Goal: Communication & Community: Ask a question

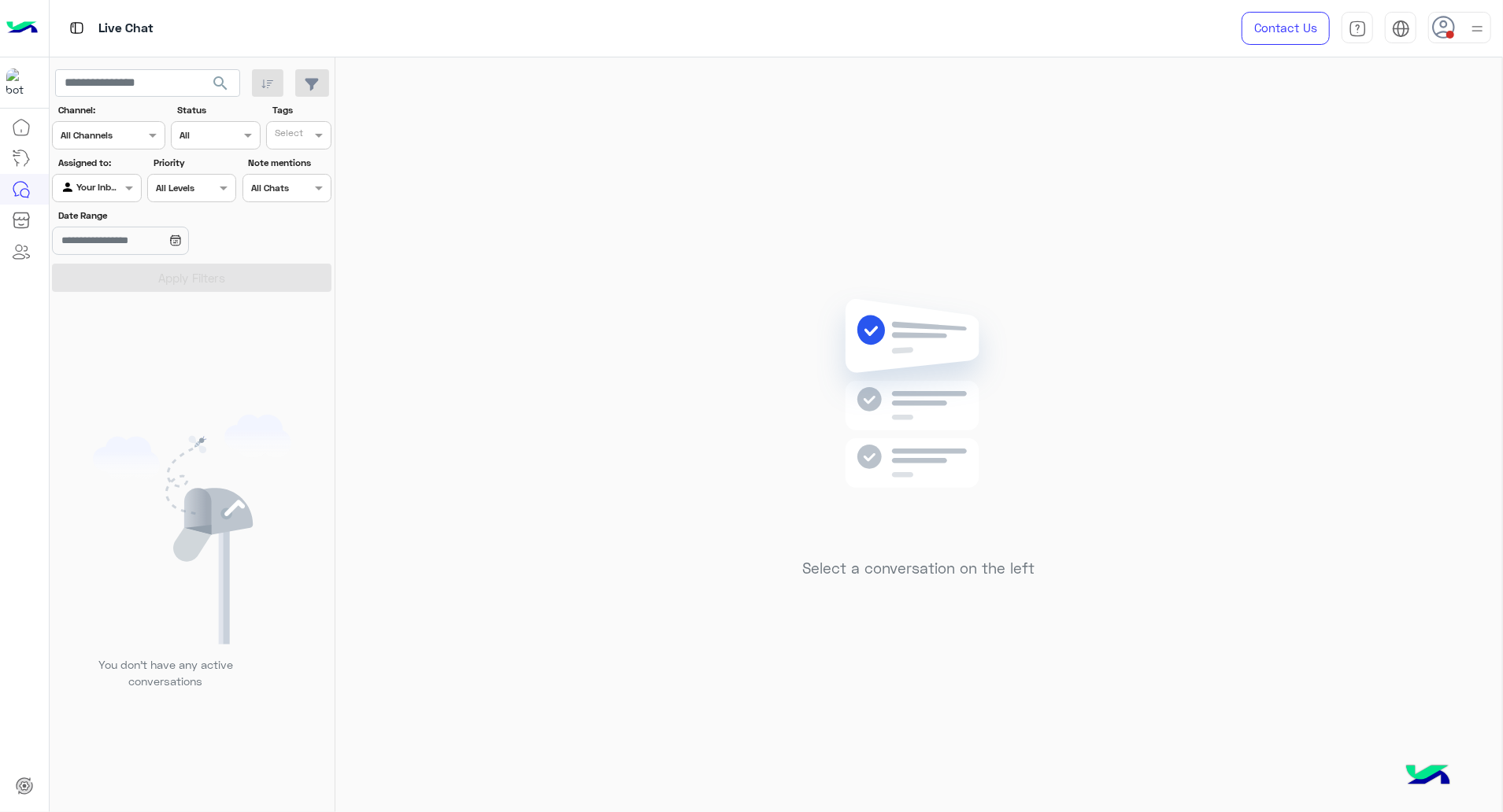
click at [1466, 23] on div at bounding box center [1460, 27] width 63 height 32
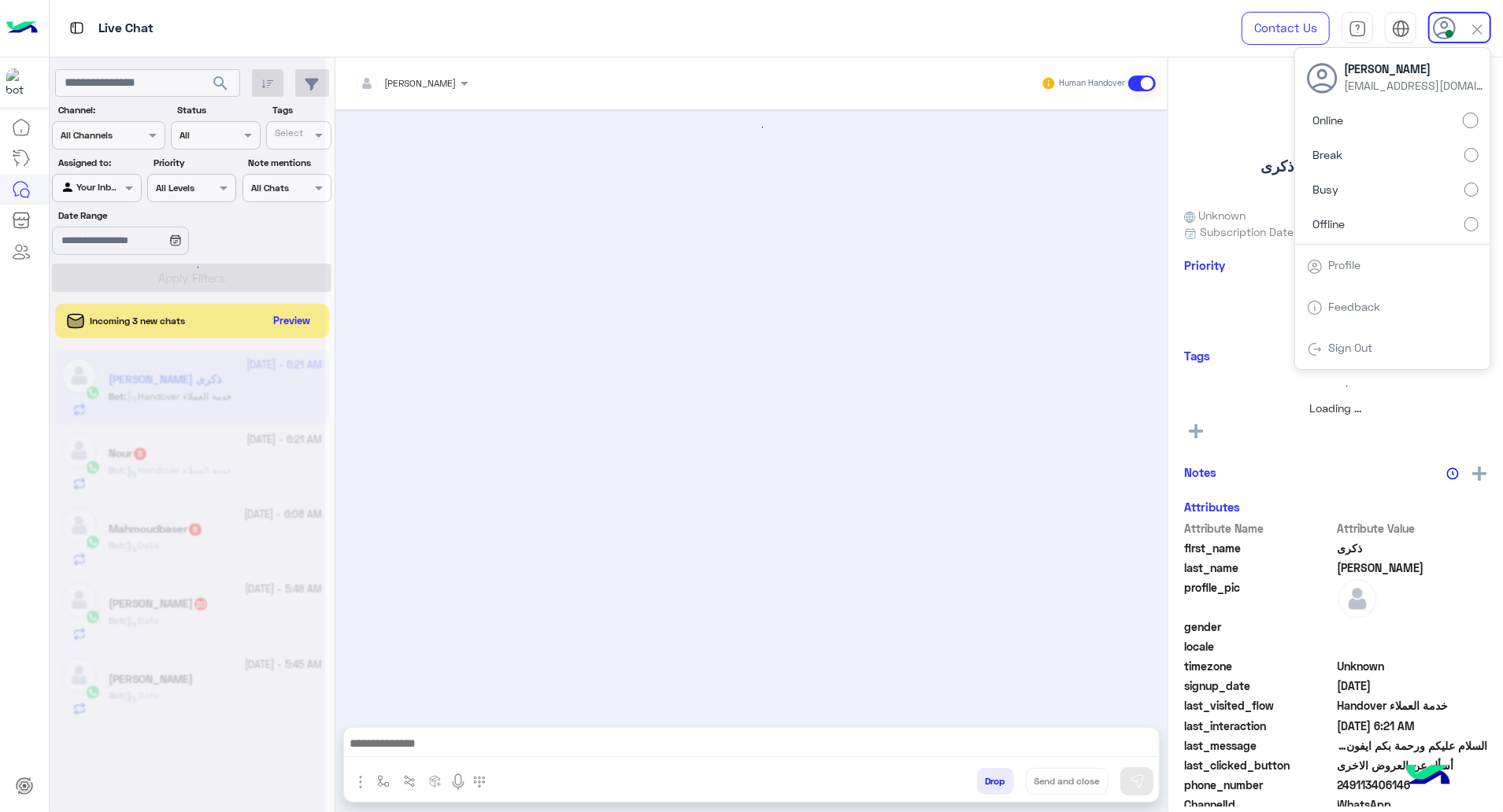
click at [719, 489] on div at bounding box center [752, 410] width 832 height 602
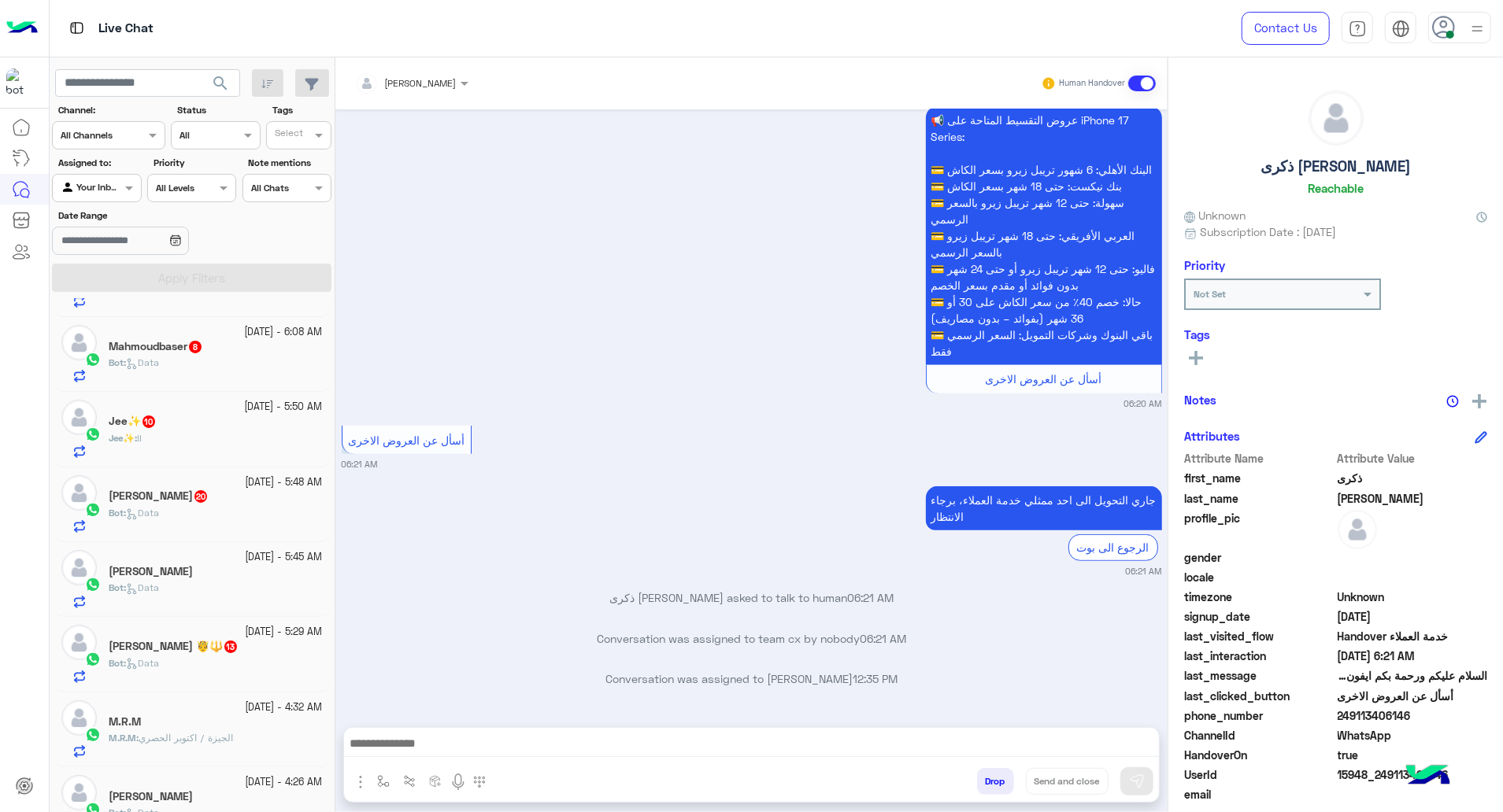
scroll to position [245, 0]
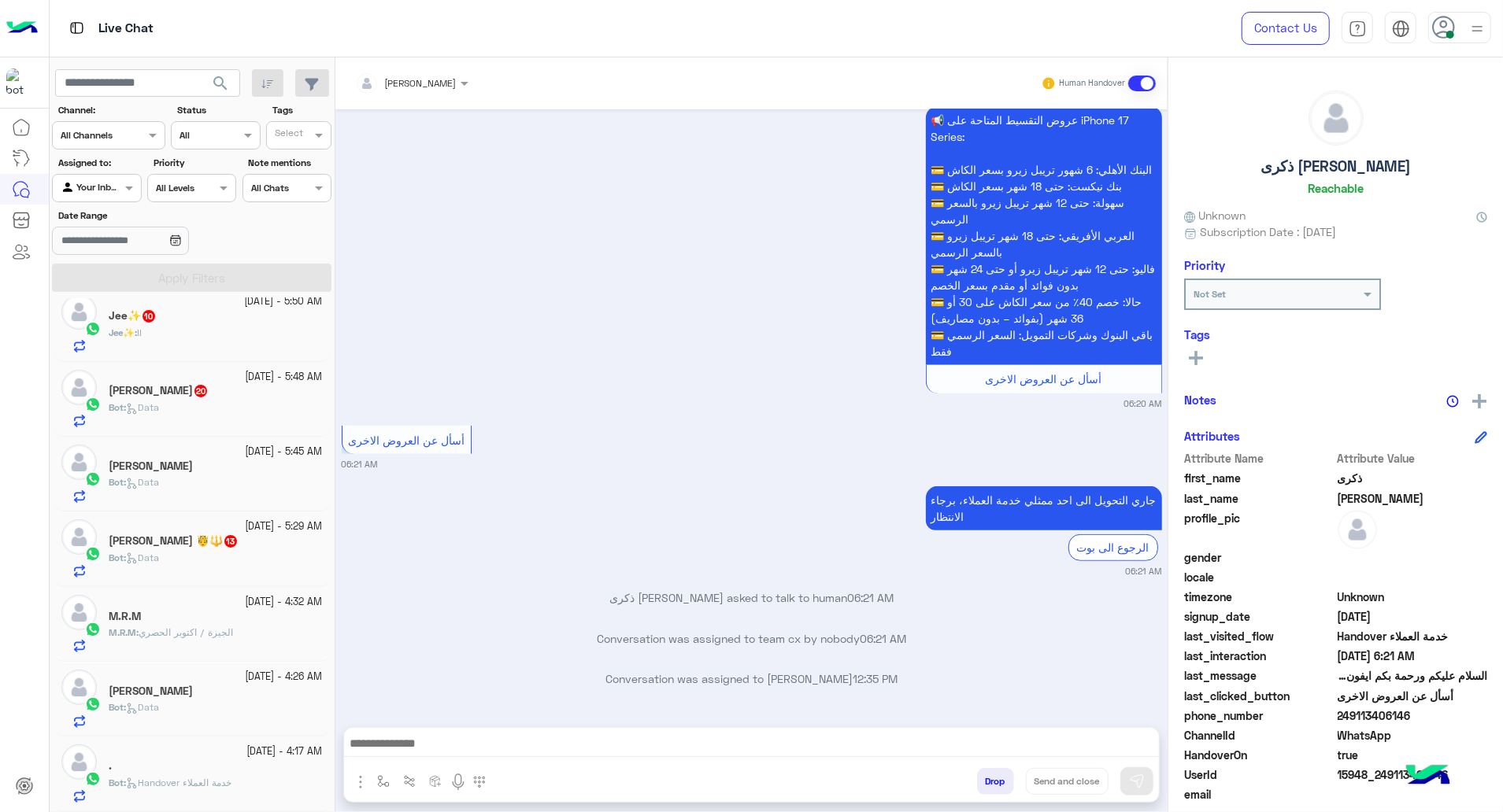
click at [1460, 33] on div at bounding box center [1460, 27] width 63 height 32
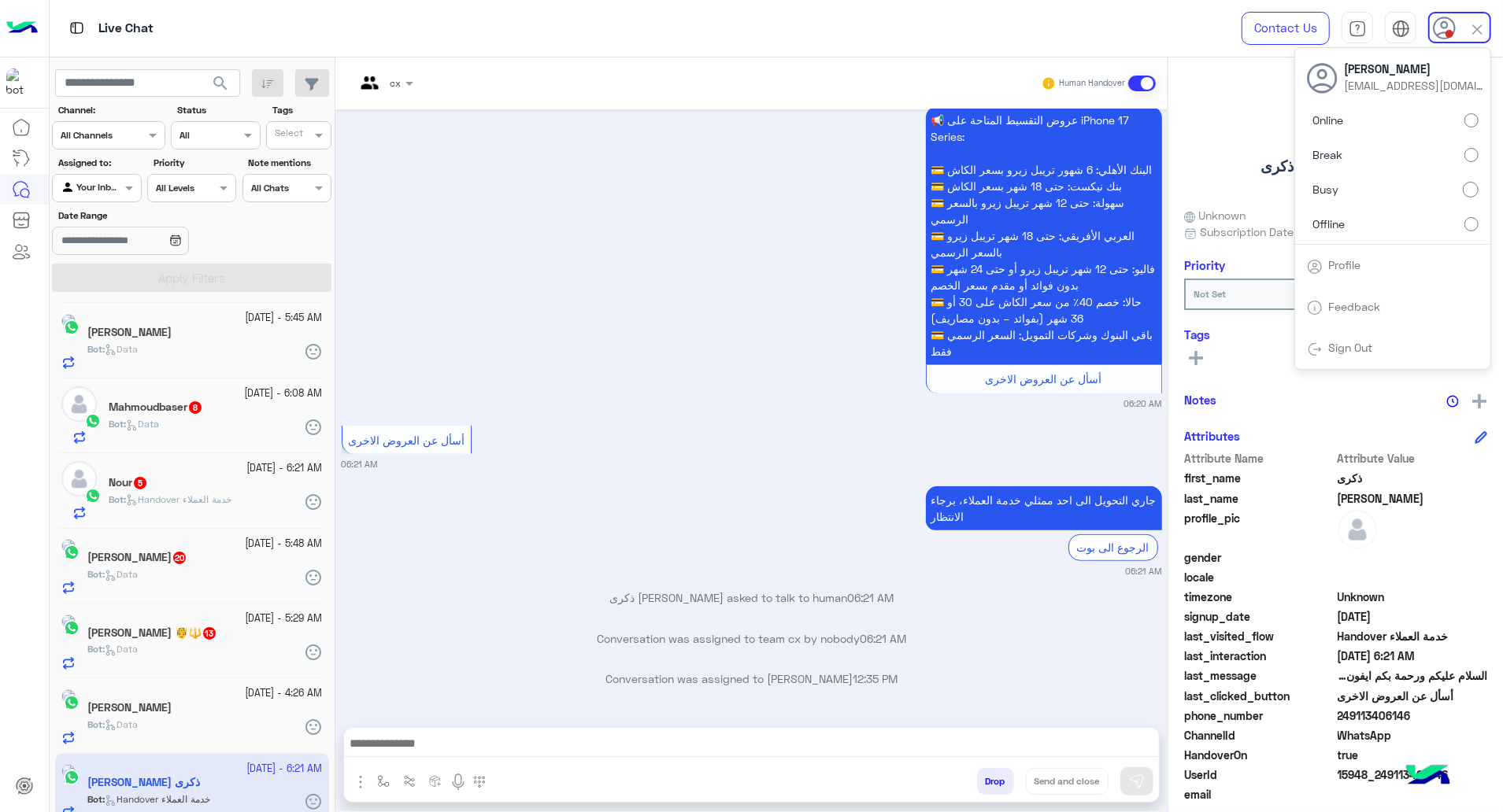
scroll to position [93, 0]
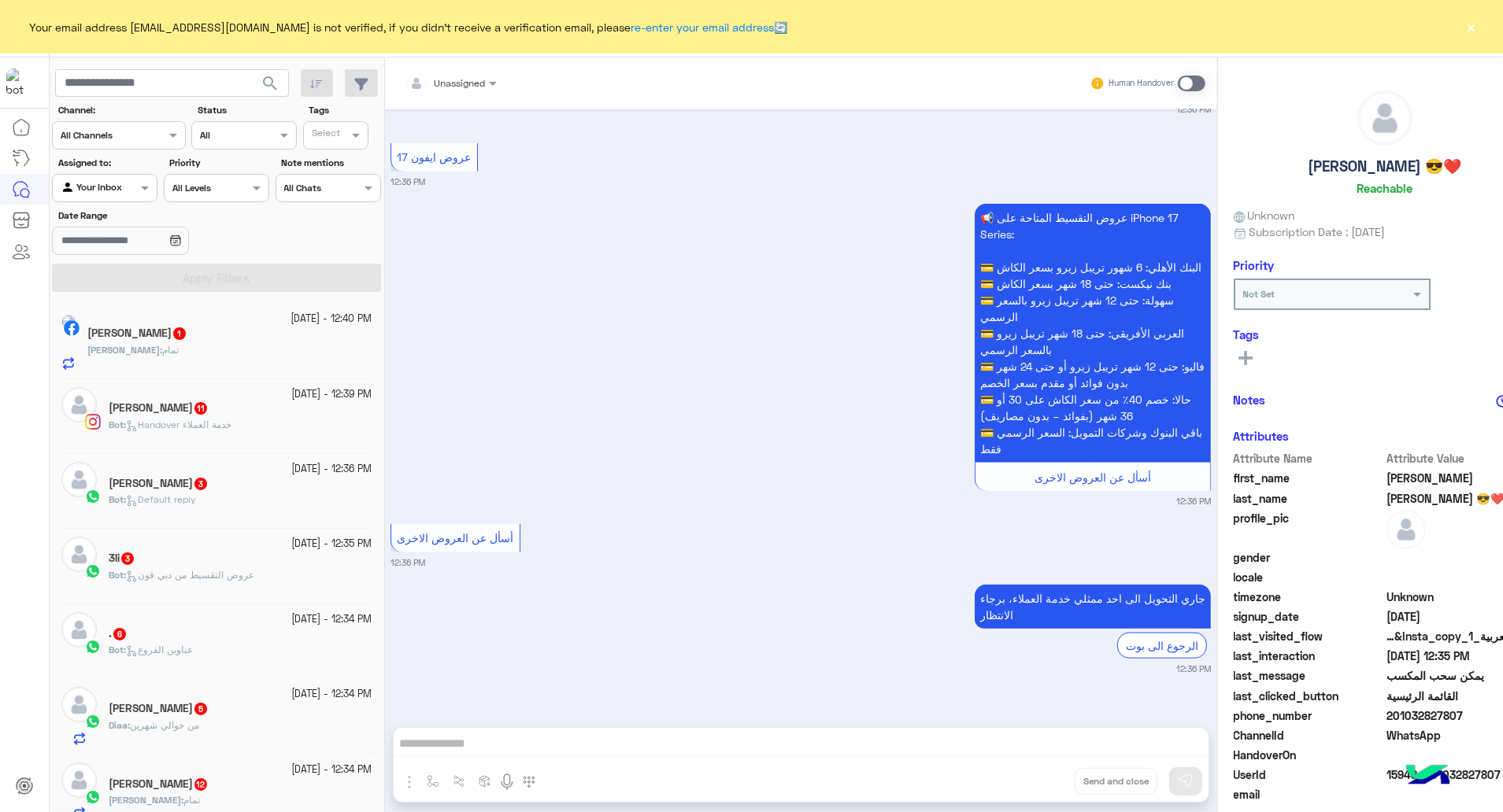
click at [1480, 23] on div "Your email address rahmsamir011@gmail.com is not verified, if you didn't receiv…" at bounding box center [751, 26] width 1503 height 53
click at [1468, 34] on button "×" at bounding box center [1471, 26] width 15 height 15
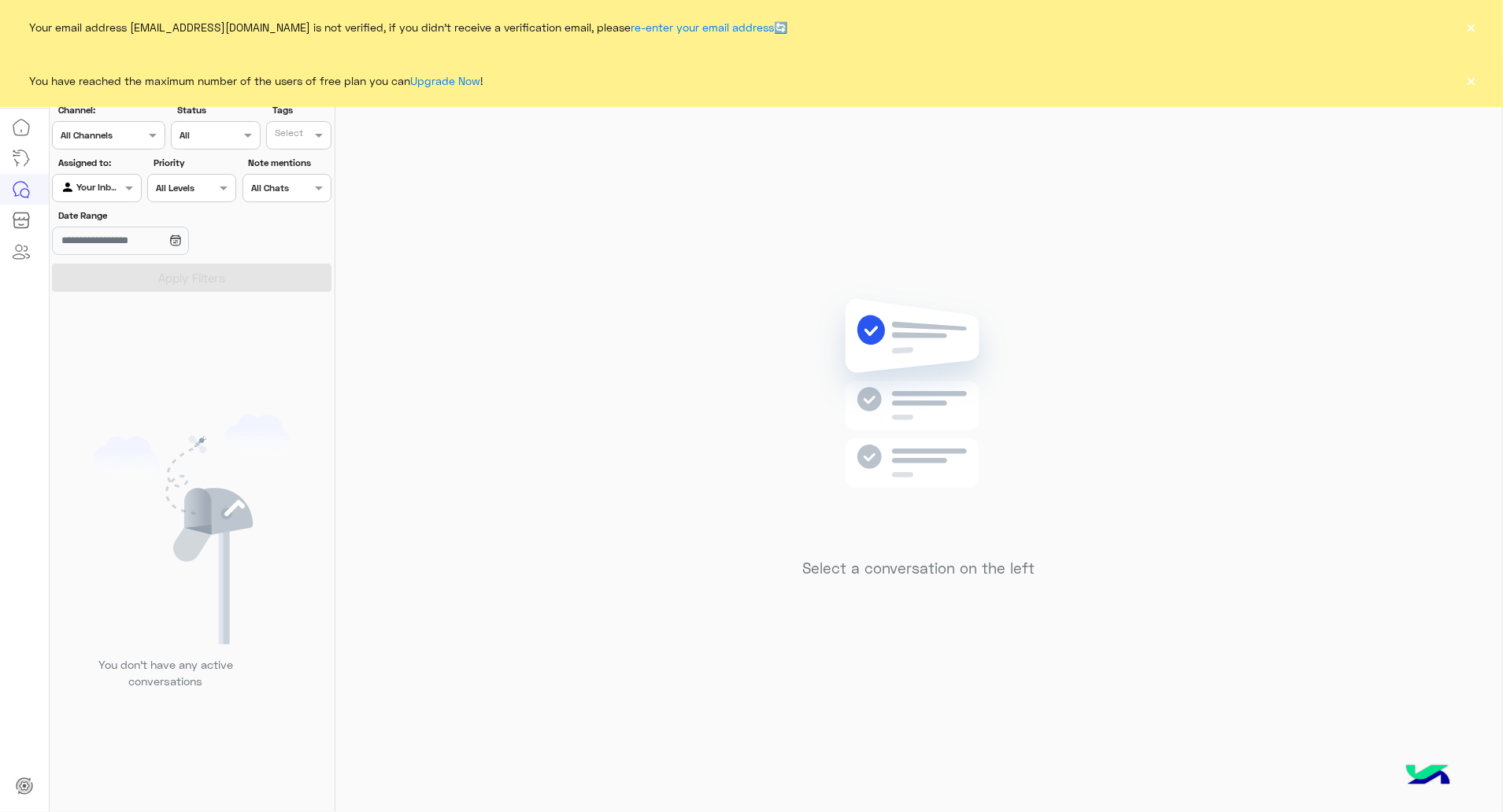
click at [1470, 20] on button "×" at bounding box center [1471, 26] width 15 height 15
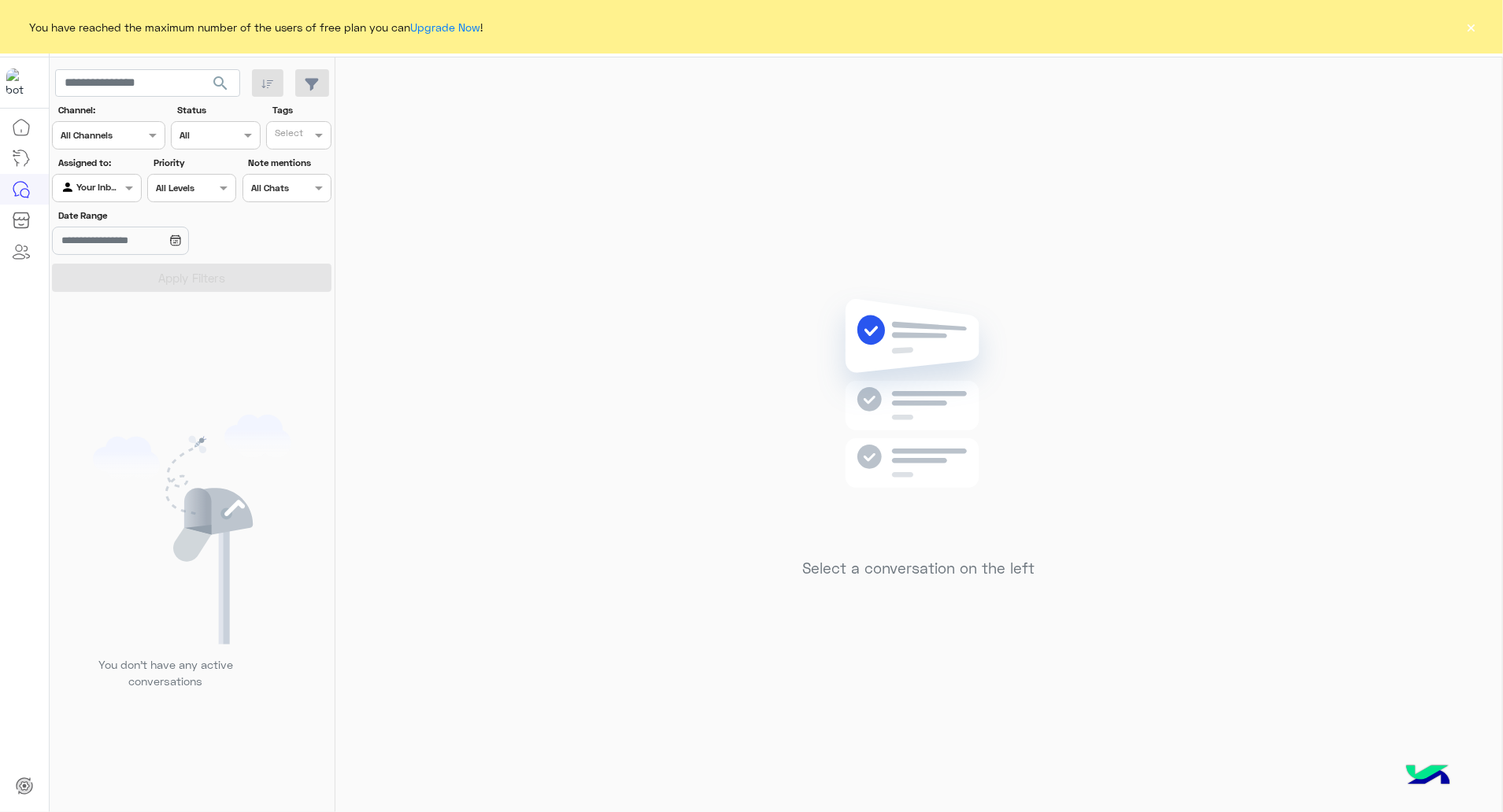
click at [1470, 20] on button "×" at bounding box center [1471, 26] width 15 height 15
